Goal: Information Seeking & Learning: Learn about a topic

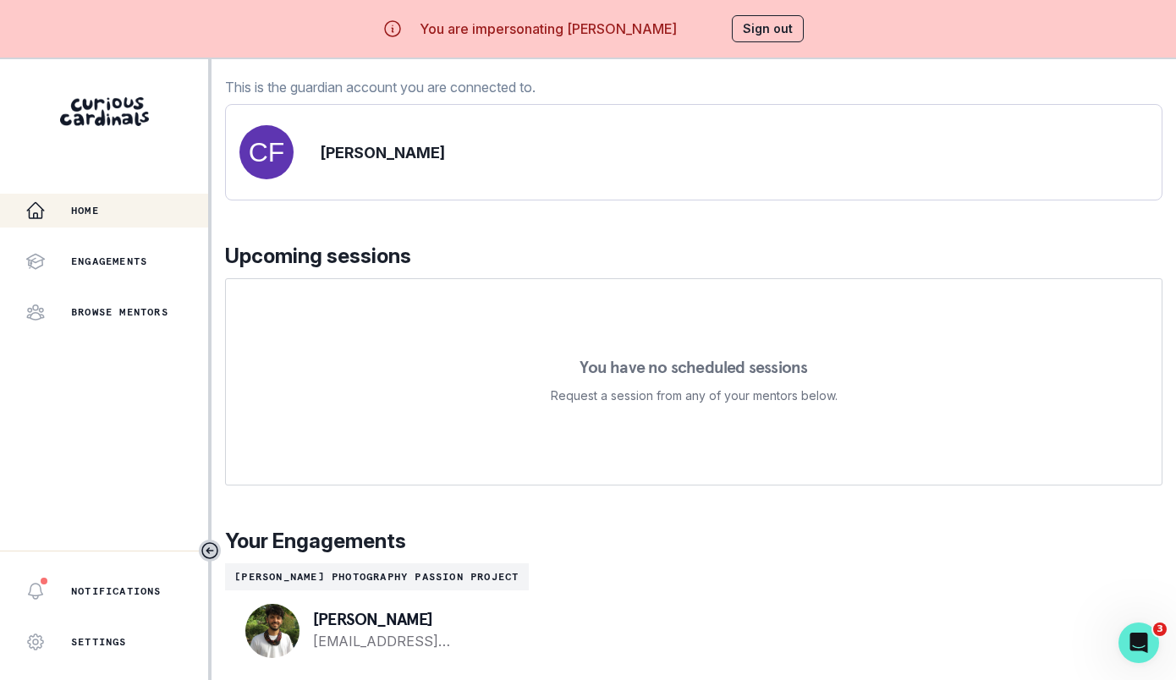
scroll to position [58, 0]
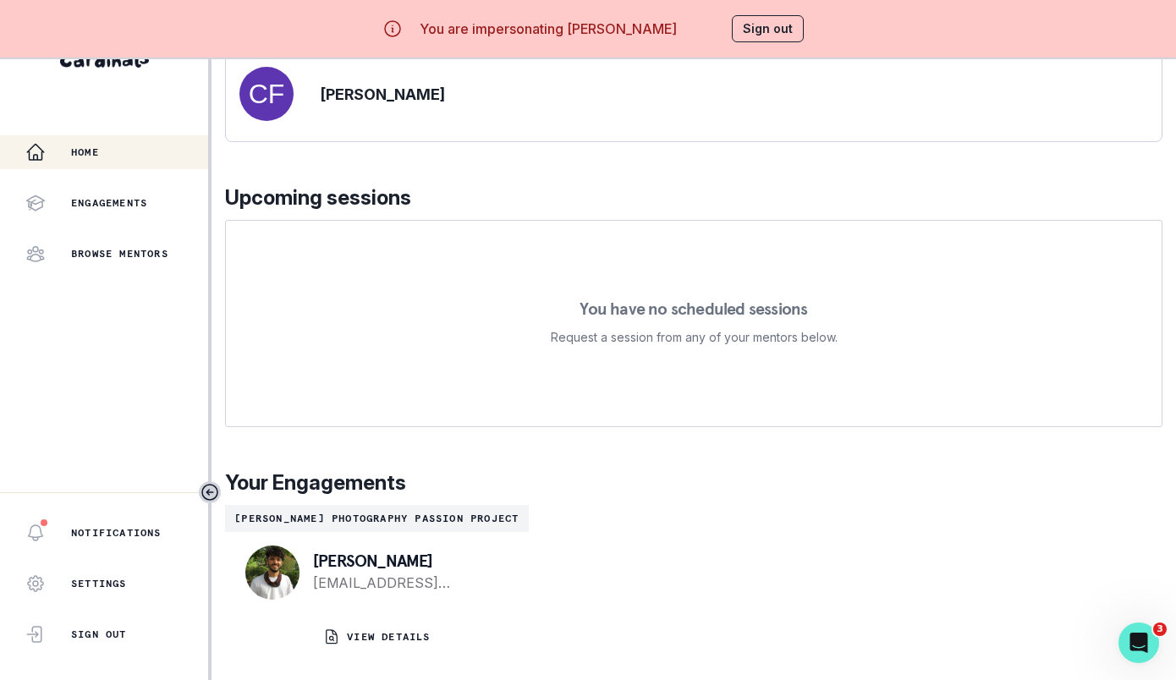
click at [443, 665] on div "morning , [PERSON_NAME] We're so excited you're here. Learn more about what you…" at bounding box center [694, 272] width 938 height 818
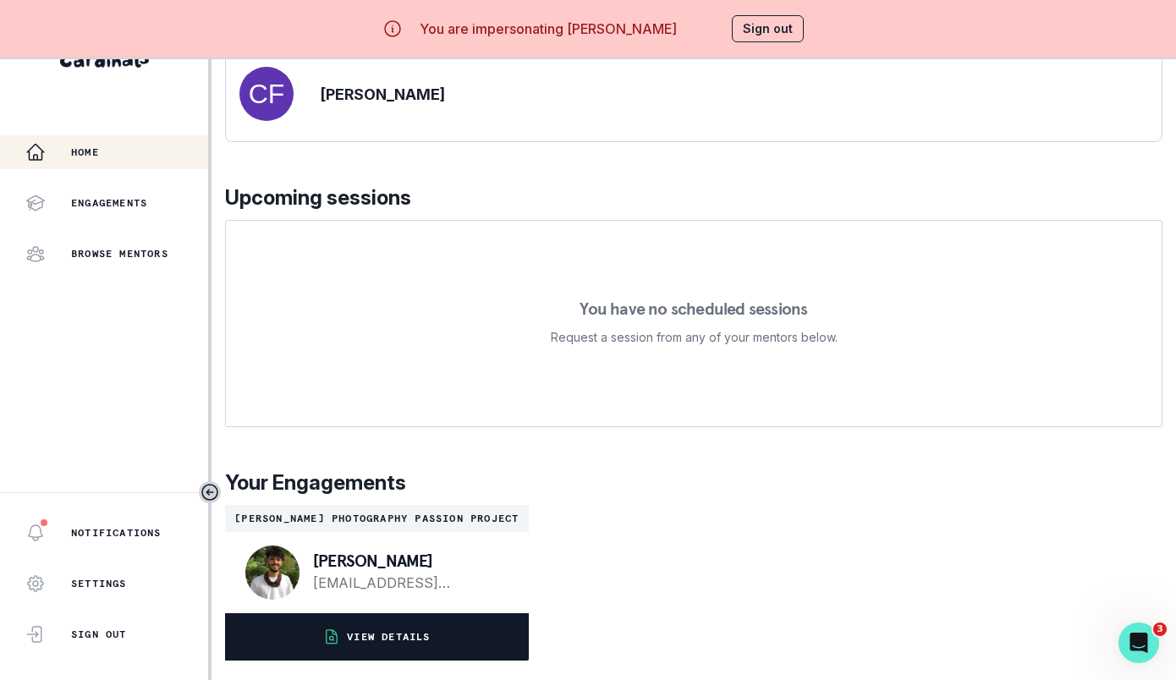
click at [443, 656] on button "VIEW DETAILS" at bounding box center [377, 636] width 304 height 47
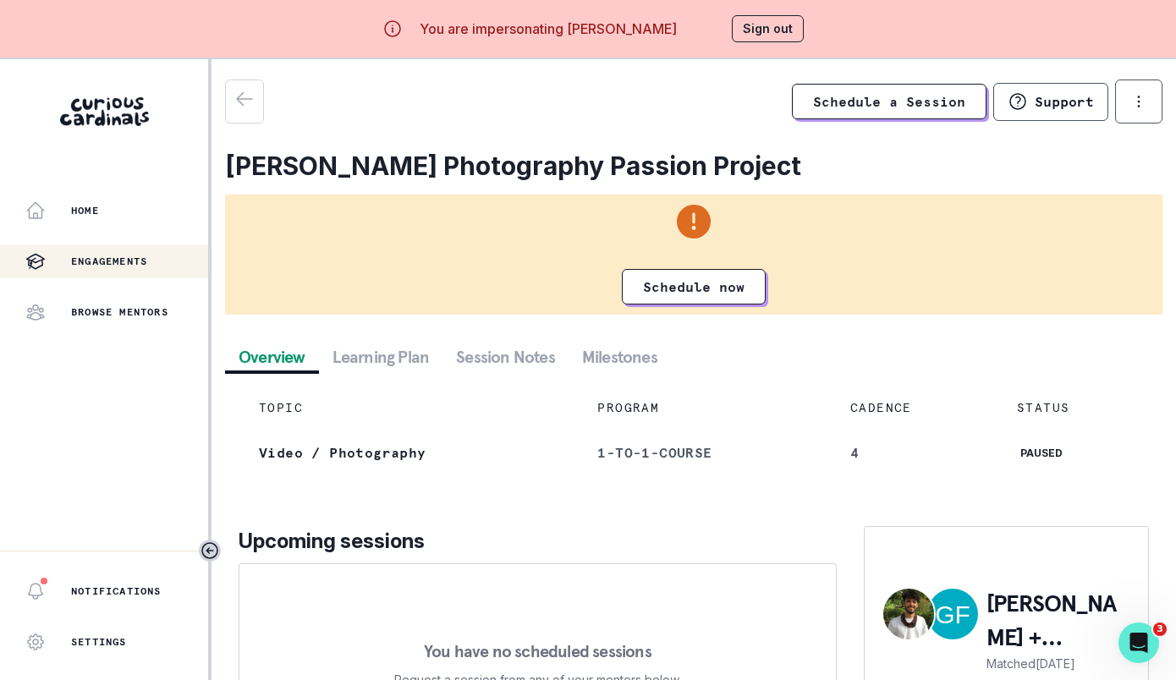
click at [479, 362] on button "Session Notes" at bounding box center [506, 357] width 126 height 30
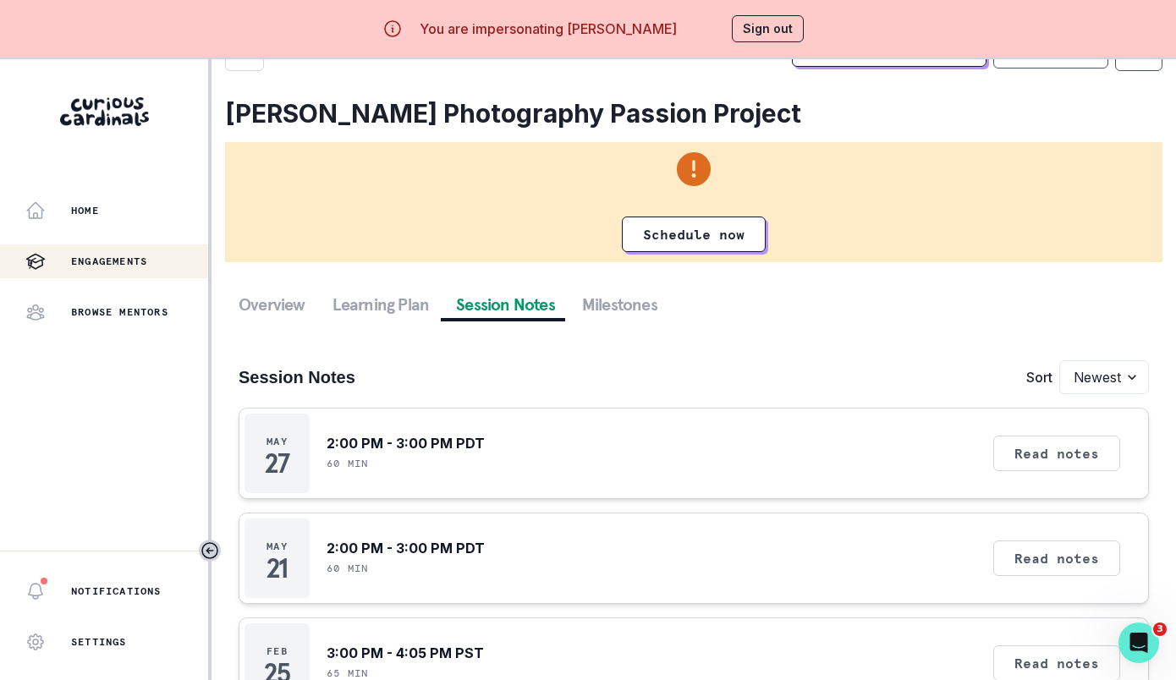
scroll to position [58, 0]
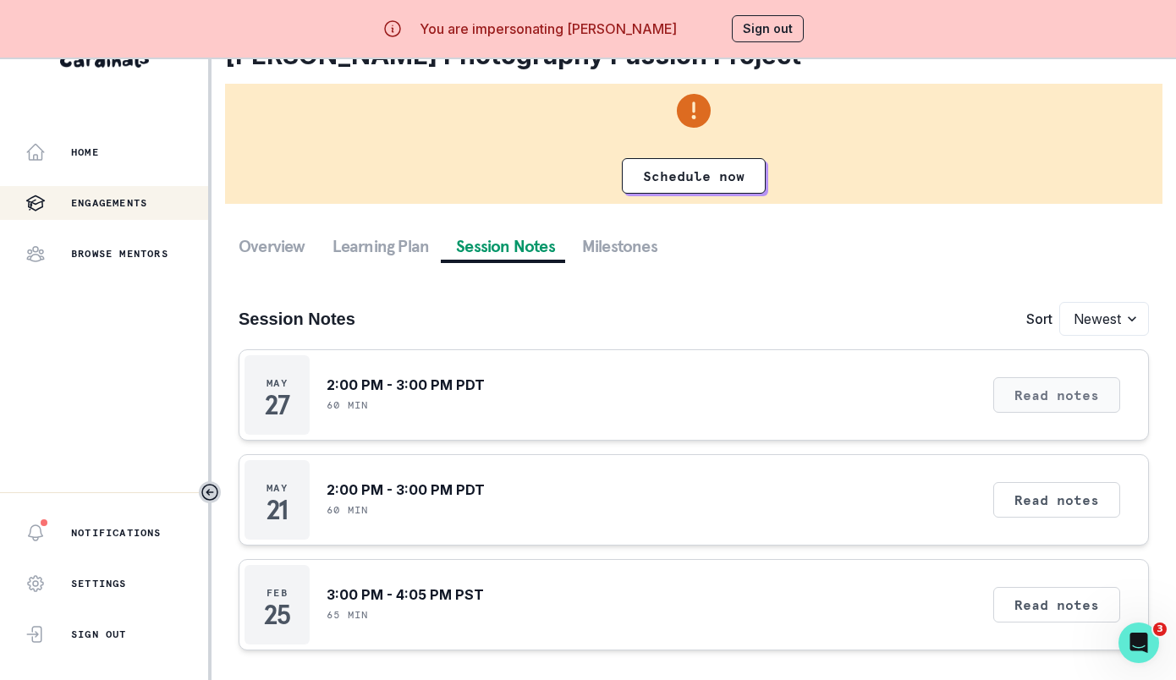
click at [1032, 393] on button "Read notes" at bounding box center [1056, 395] width 127 height 36
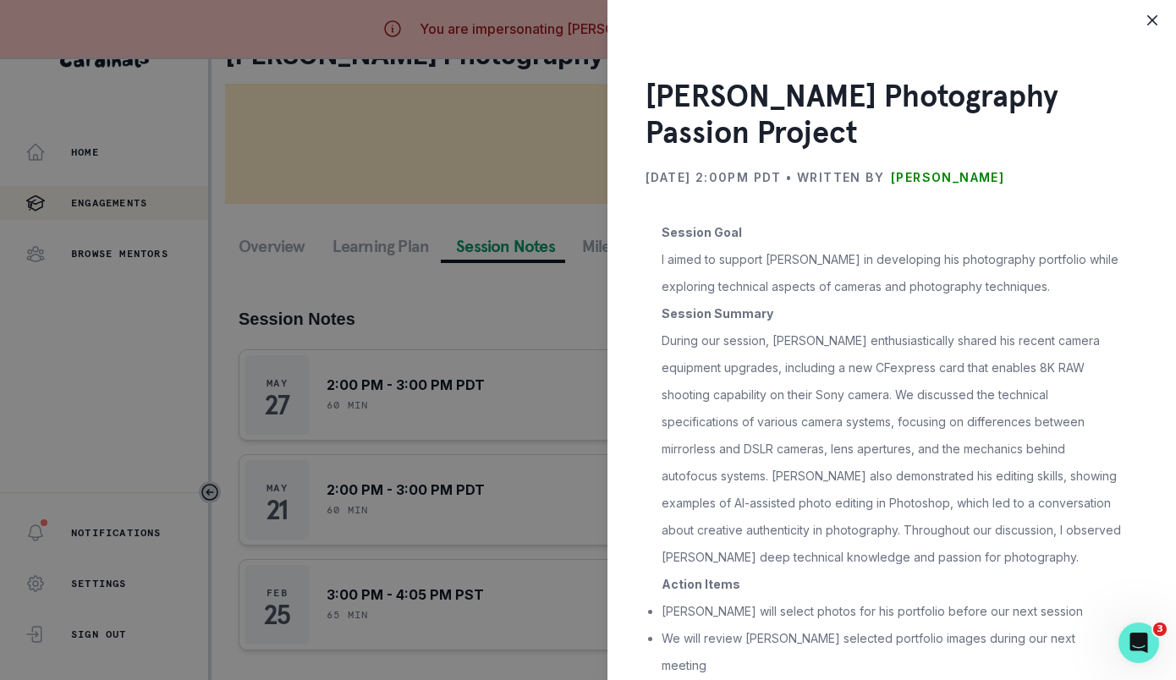
click at [523, 333] on div "[PERSON_NAME] Photography Passion Project [DATE] 2:00PM PDT • Written by [PERSO…" at bounding box center [588, 340] width 1176 height 680
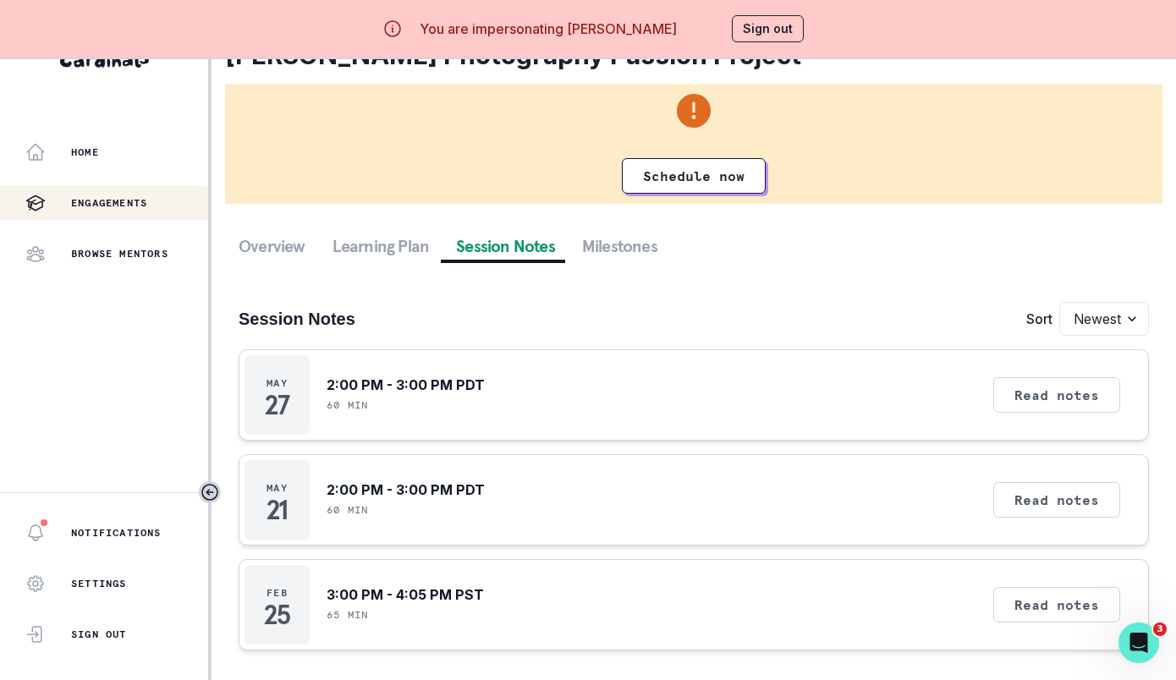
click at [750, 29] on button "Sign out" at bounding box center [768, 28] width 72 height 27
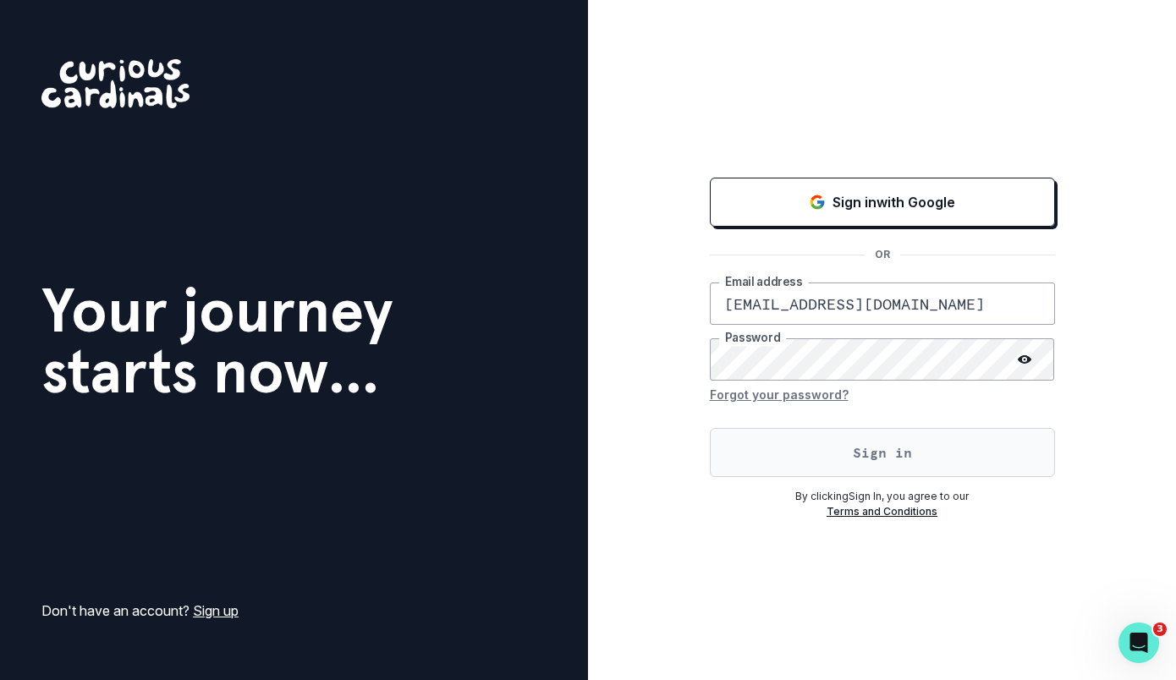
click at [790, 443] on button "Sign in" at bounding box center [882, 452] width 345 height 49
